Goal: Task Accomplishment & Management: Use online tool/utility

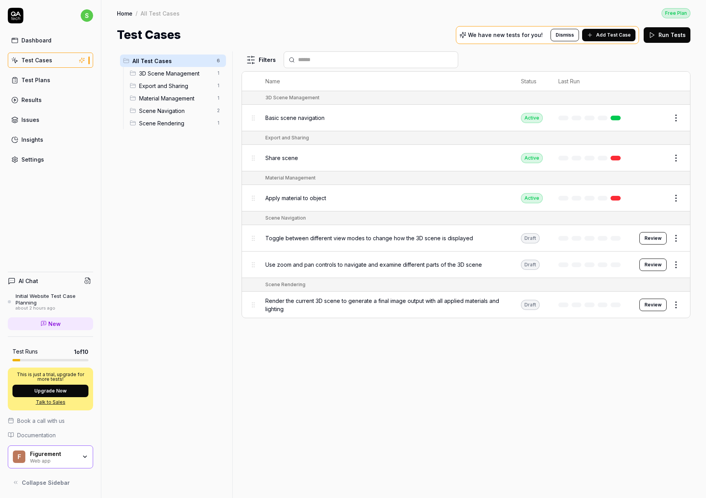
click at [176, 69] on span "3D Scene Management" at bounding box center [175, 73] width 73 height 8
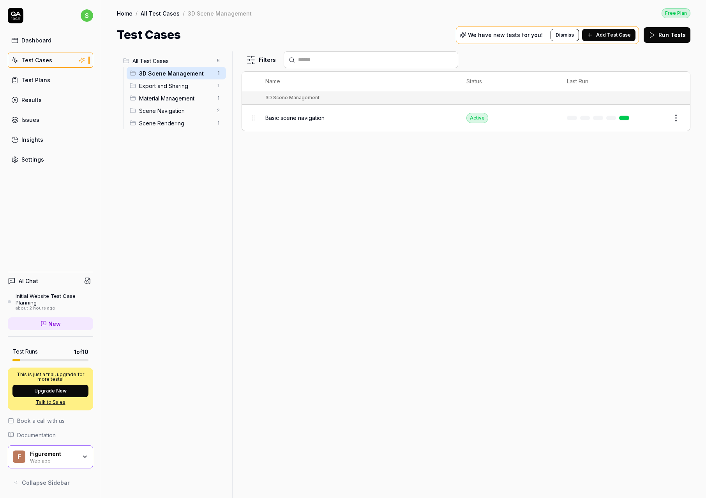
click at [306, 114] on span "Basic scene navigation" at bounding box center [294, 118] width 59 height 8
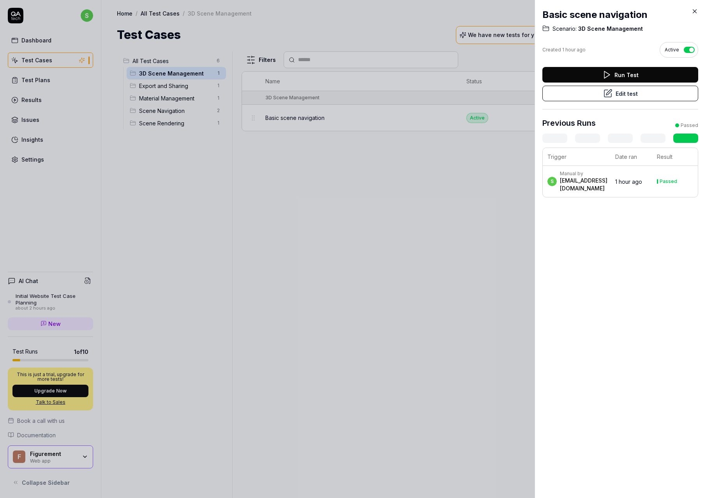
click at [635, 95] on button "Edit test" at bounding box center [620, 94] width 156 height 16
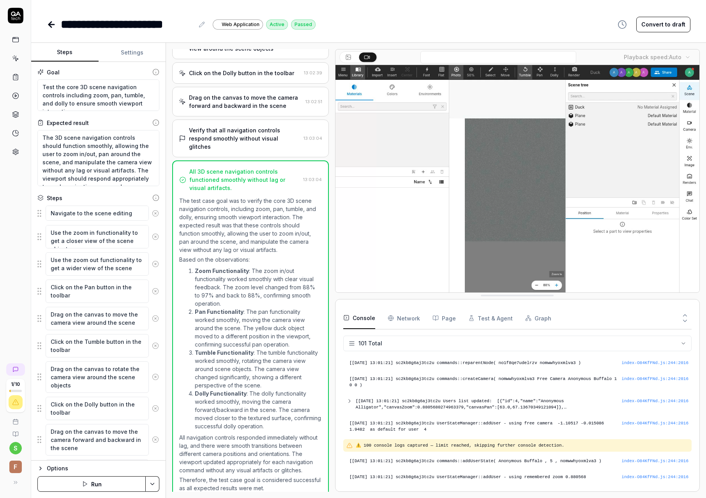
scroll to position [211, 0]
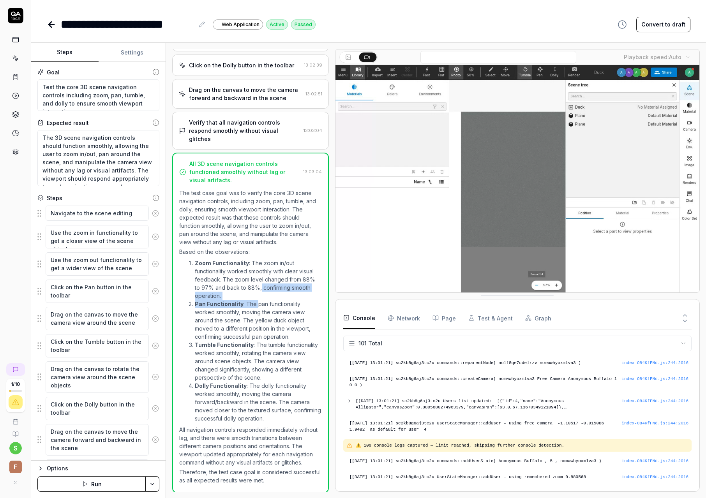
drag, startPoint x: 254, startPoint y: 287, endPoint x: 256, endPoint y: 302, distance: 14.7
click at [256, 302] on ol "Zoom Functionality : The zoom in/out functionality worked smoothly with clear v…" at bounding box center [250, 341] width 142 height 167
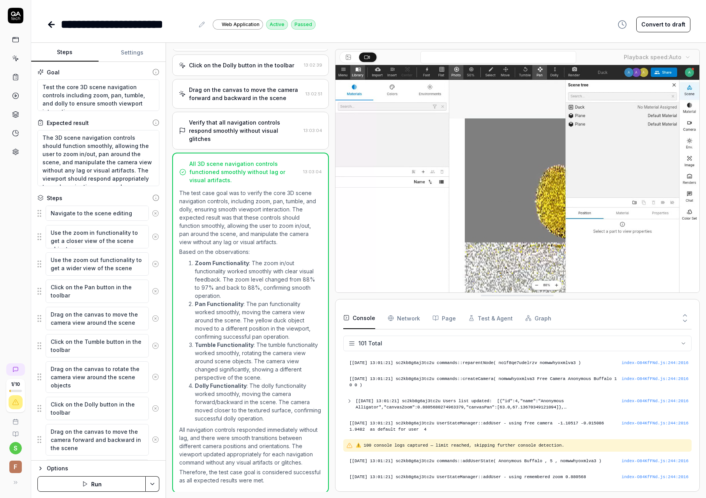
click at [262, 324] on li "Pan Functionality : The pan functionality worked smoothly, moving the camera vi…" at bounding box center [258, 320] width 127 height 41
click at [51, 27] on icon at bounding box center [50, 24] width 3 height 5
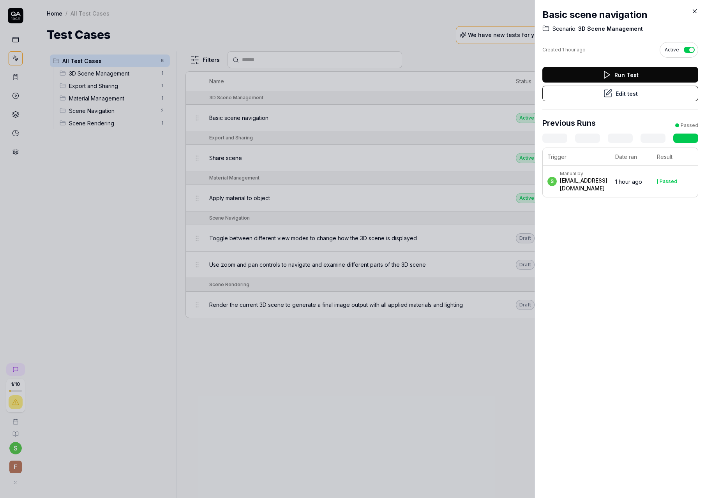
click at [111, 84] on div at bounding box center [353, 249] width 706 height 498
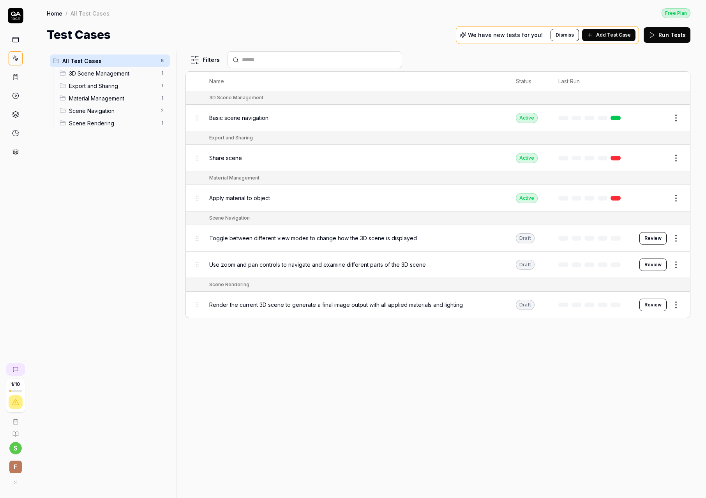
click at [251, 197] on span "Apply material to object" at bounding box center [239, 198] width 61 height 8
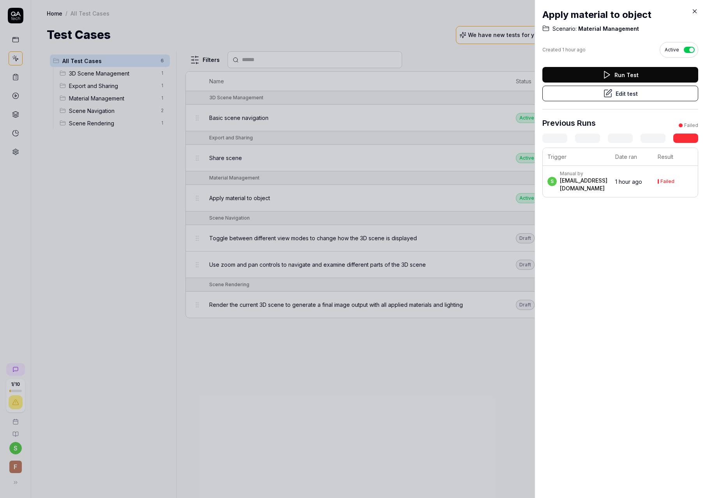
click at [625, 93] on button "Edit test" at bounding box center [620, 94] width 156 height 16
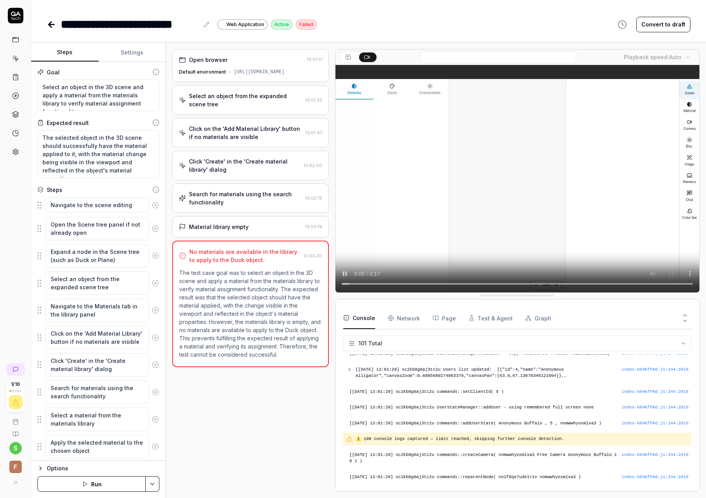
scroll to position [85, 0]
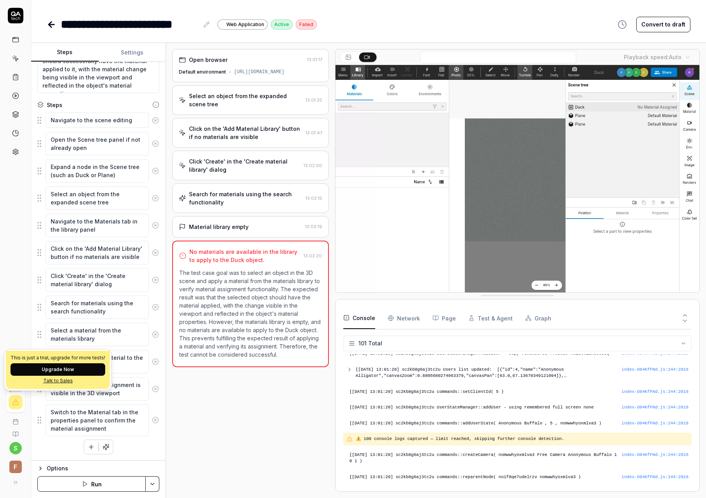
click at [16, 402] on icon at bounding box center [15, 402] width 7 height 7
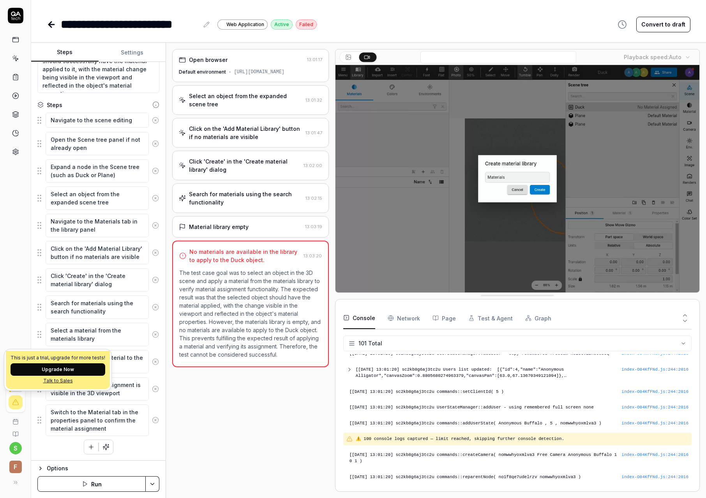
click at [53, 369] on button "Upgrade Now" at bounding box center [58, 370] width 95 height 12
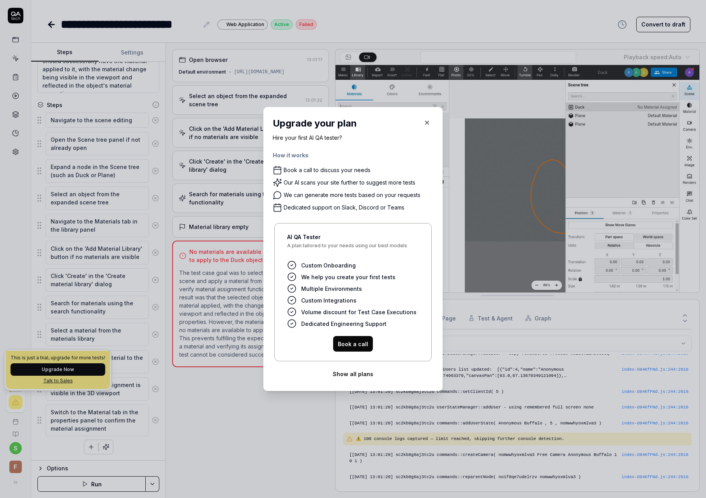
click at [349, 379] on button "Show all plans" at bounding box center [353, 374] width 161 height 16
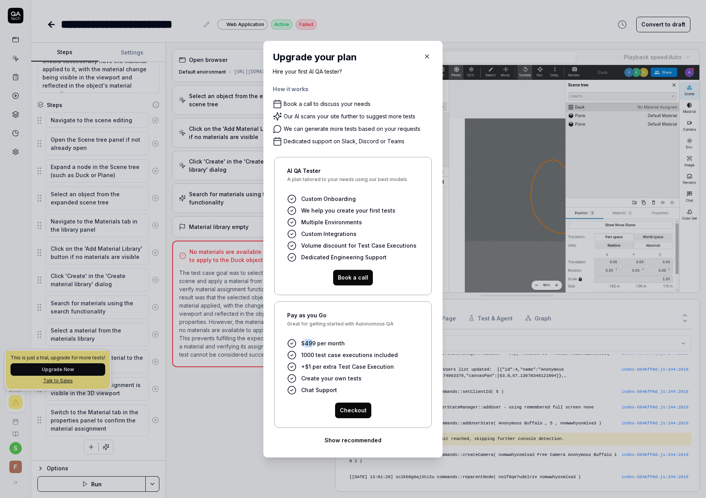
drag, startPoint x: 305, startPoint y: 345, endPoint x: 312, endPoint y: 344, distance: 7.9
click at [312, 344] on span "$499 per month" at bounding box center [323, 343] width 44 height 8
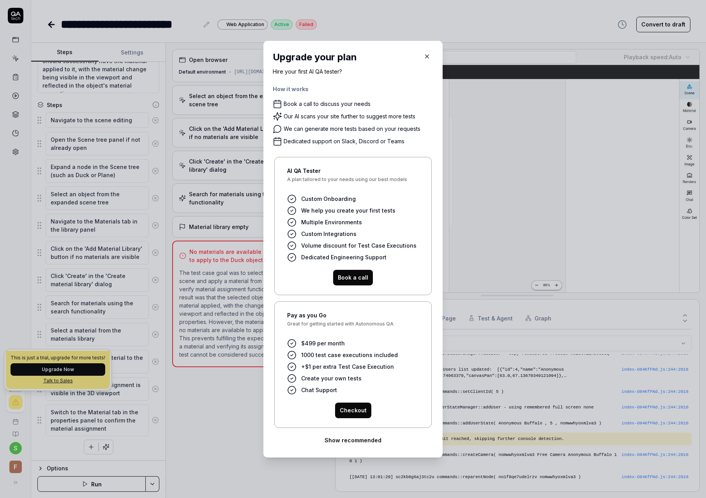
click at [318, 351] on span "1000 test case executions included" at bounding box center [349, 355] width 97 height 8
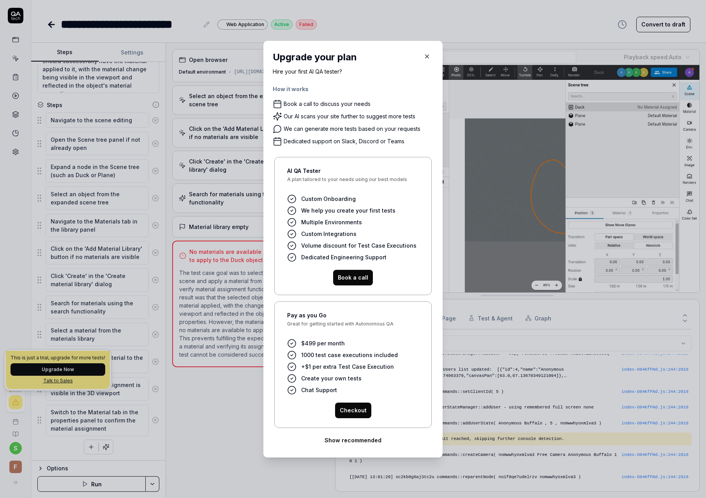
click at [427, 55] on icon "button" at bounding box center [427, 57] width 4 height 4
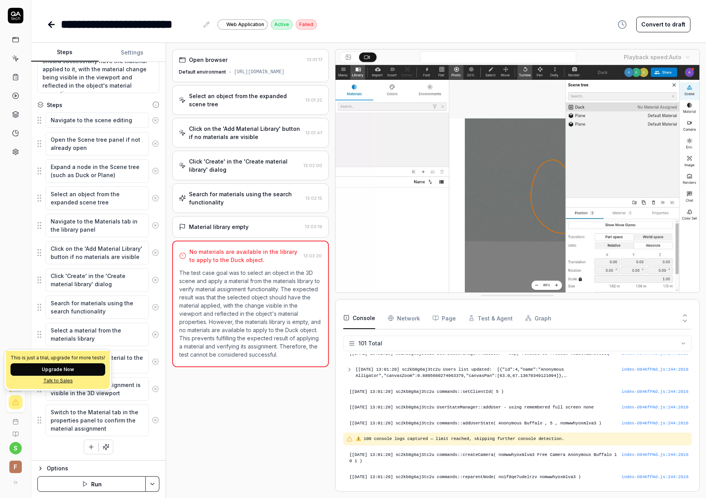
click at [494, 29] on div "**********" at bounding box center [369, 25] width 644 height 18
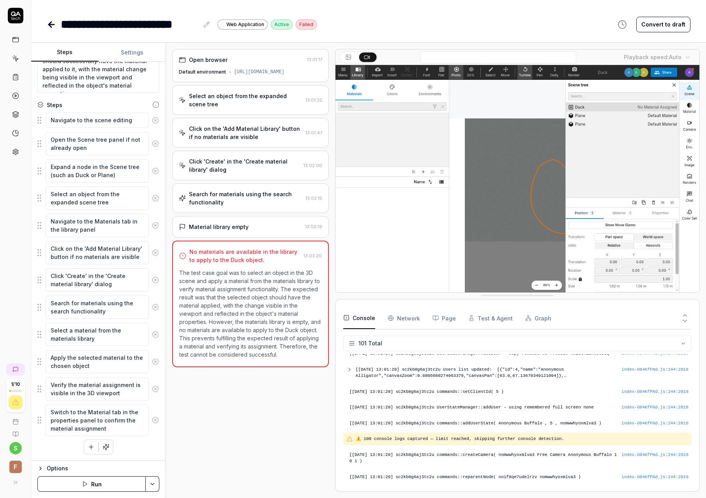
scroll to position [1660, 0]
type textarea "*"
